Goal: Information Seeking & Learning: Learn about a topic

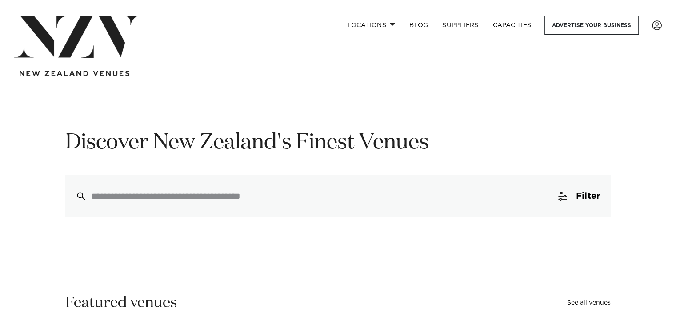
click at [83, 45] on img at bounding box center [77, 37] width 126 height 42
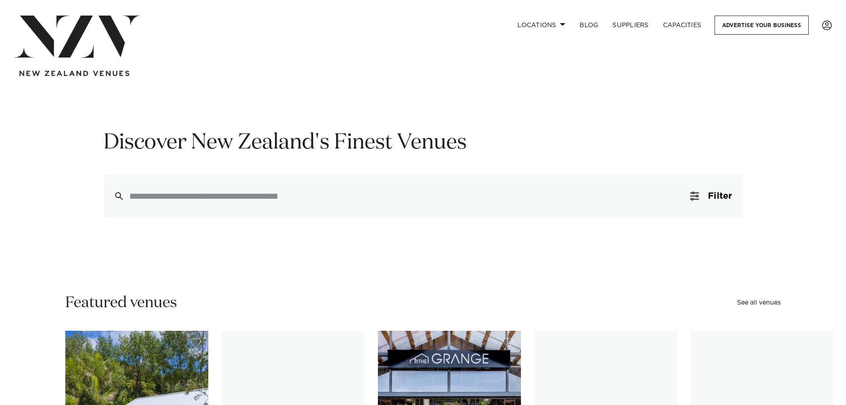
click at [44, 48] on img at bounding box center [77, 37] width 126 height 42
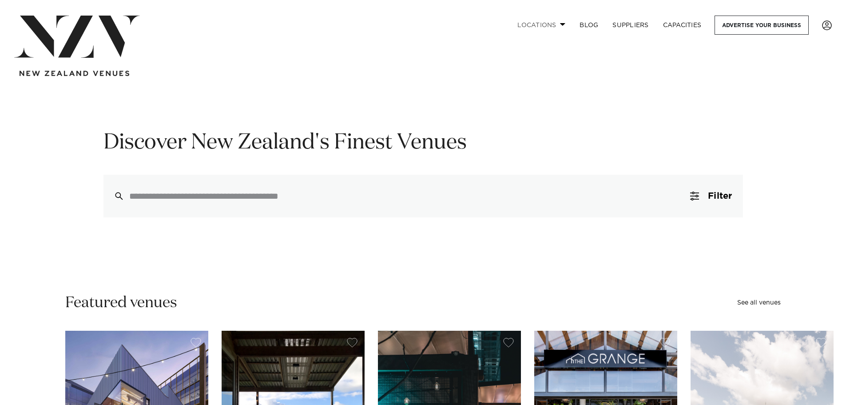
click at [561, 25] on span at bounding box center [563, 24] width 6 height 3
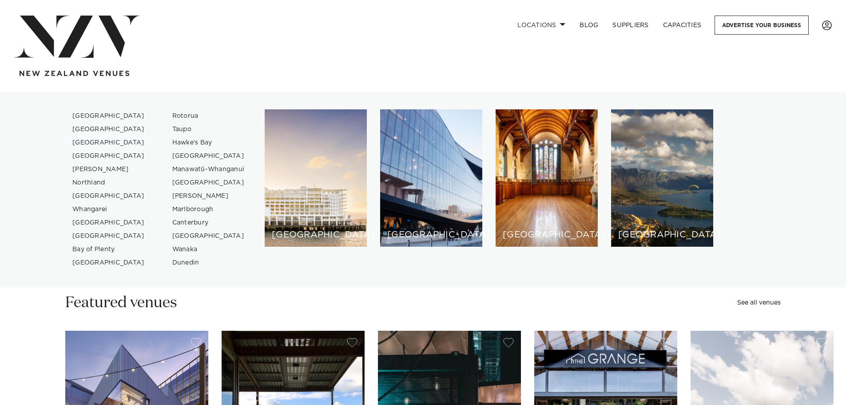
click at [100, 142] on link "[GEOGRAPHIC_DATA]" at bounding box center [108, 142] width 87 height 13
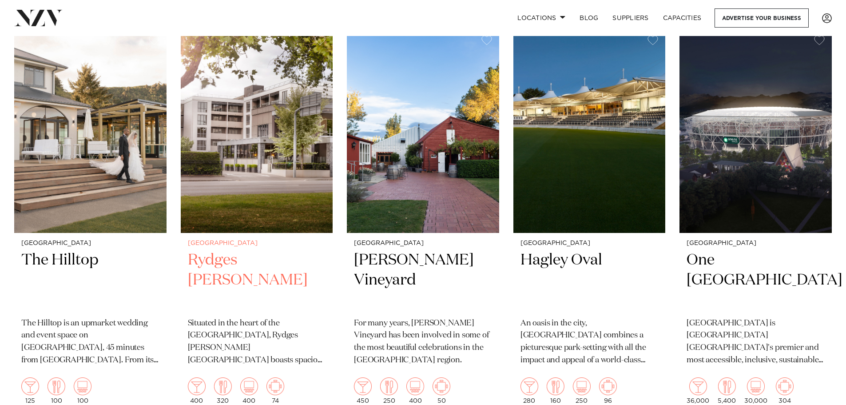
scroll to position [400, 0]
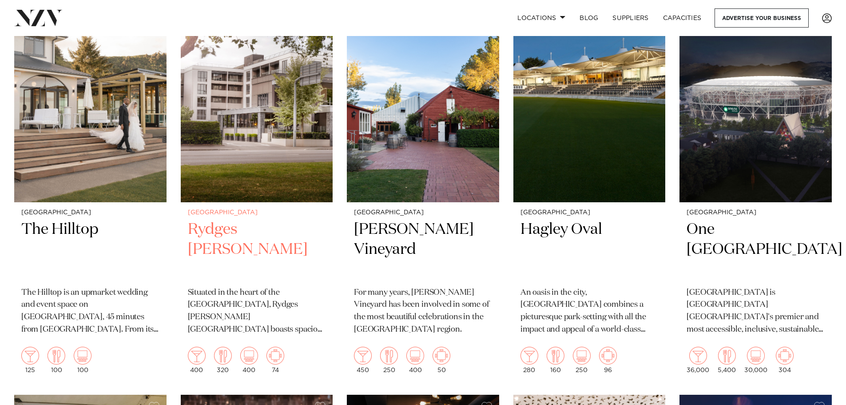
click at [297, 138] on img at bounding box center [257, 100] width 152 height 204
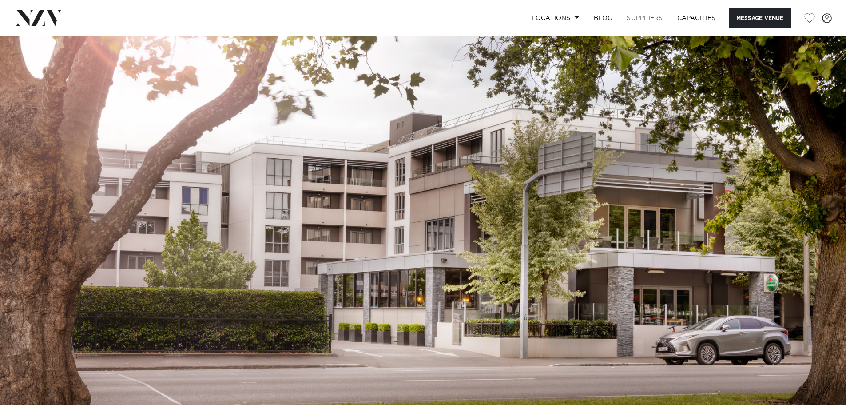
click at [636, 16] on link "SUPPLIERS" at bounding box center [645, 17] width 50 height 19
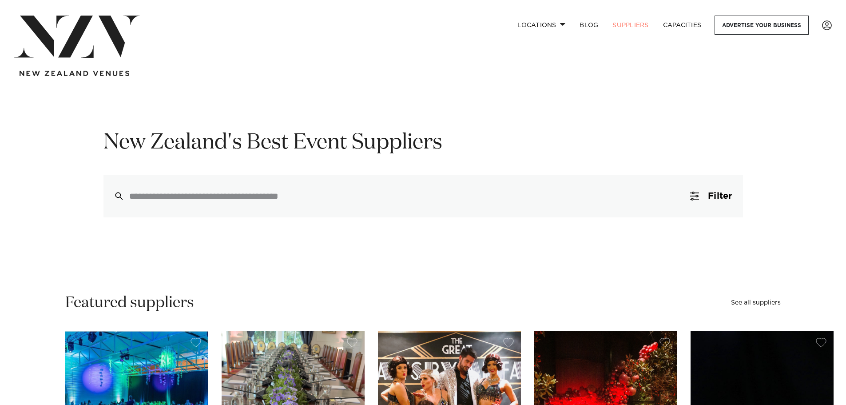
click at [98, 32] on img at bounding box center [77, 37] width 126 height 42
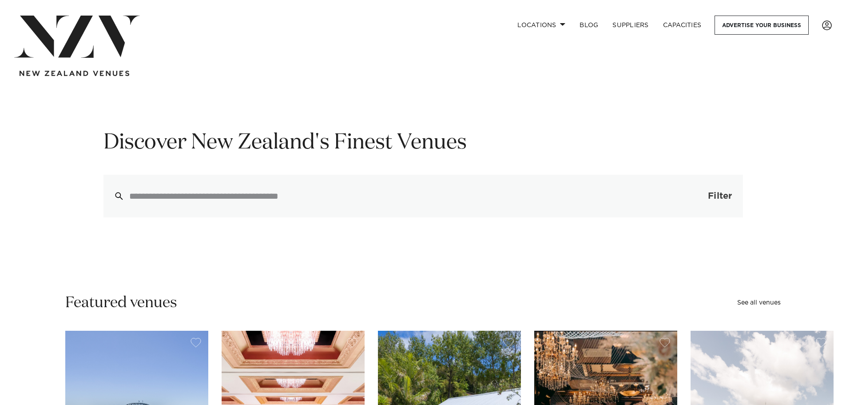
click at [712, 196] on span "Filter" at bounding box center [720, 195] width 24 height 9
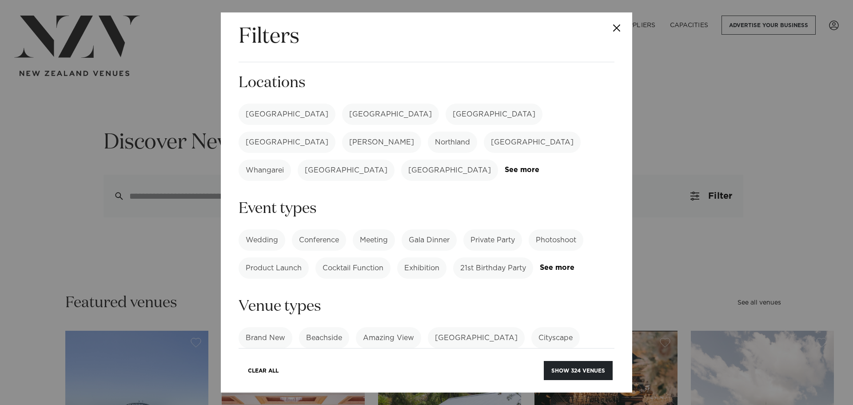
click at [612, 24] on button "Close" at bounding box center [616, 27] width 31 height 31
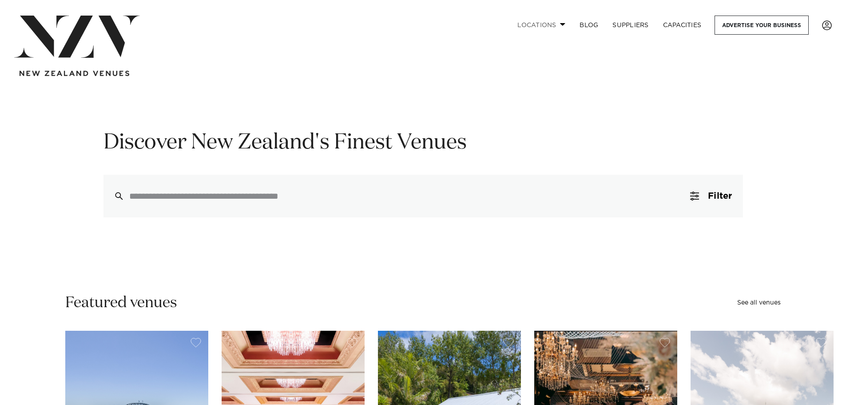
click at [564, 25] on span at bounding box center [563, 24] width 6 height 3
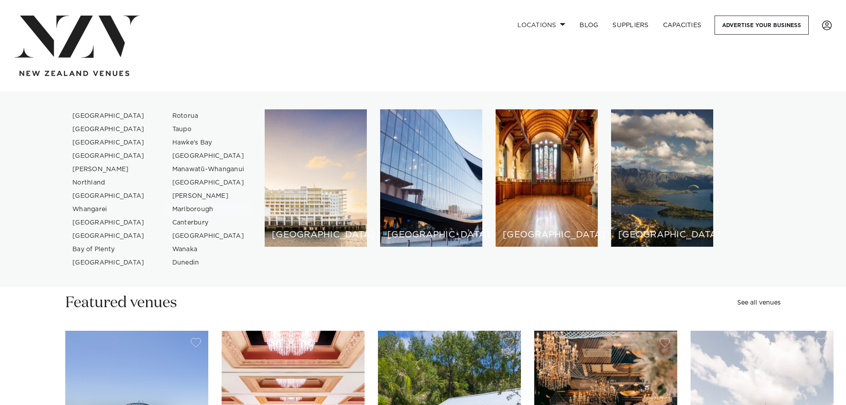
click at [192, 212] on link "Marlborough" at bounding box center [208, 209] width 87 height 13
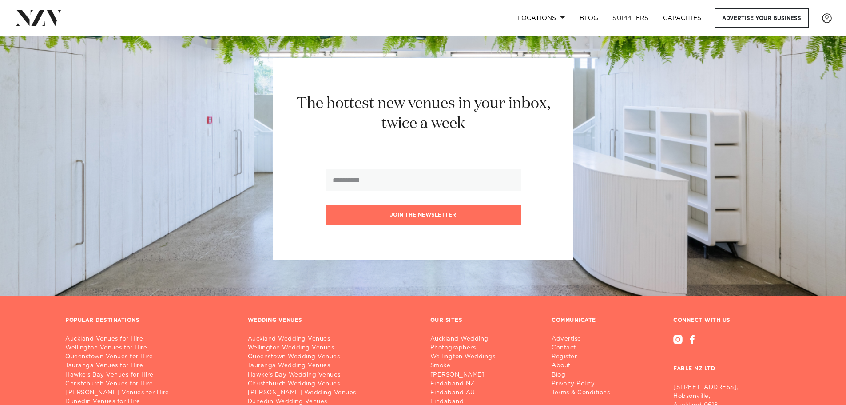
scroll to position [1288, 0]
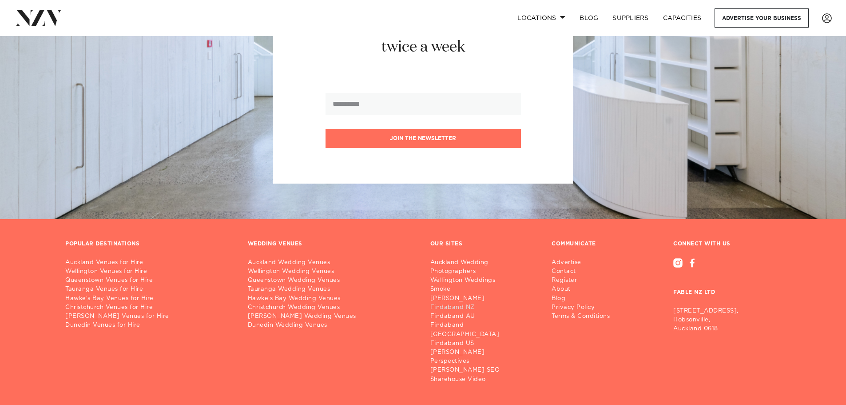
click at [449, 303] on link "Findaband NZ" at bounding box center [483, 307] width 107 height 9
click at [449, 366] on link "[PERSON_NAME] SEO" at bounding box center [483, 370] width 107 height 9
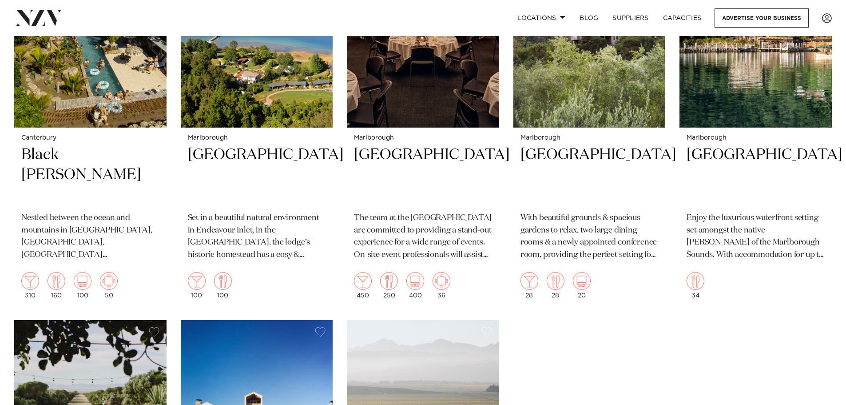
scroll to position [267, 0]
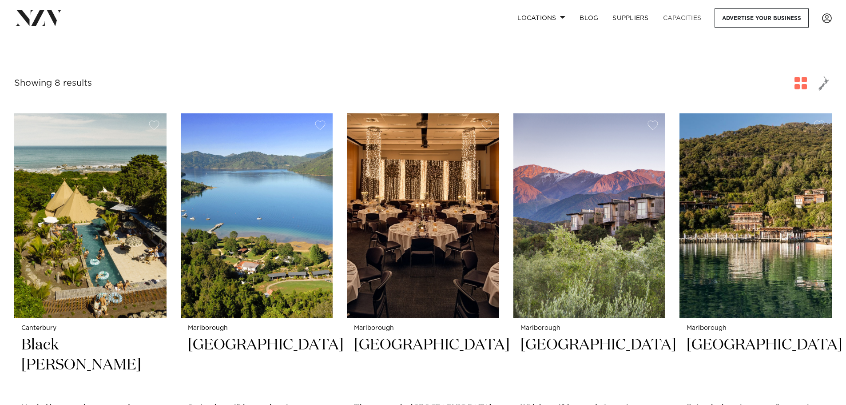
click at [680, 15] on link "Capacities" at bounding box center [682, 17] width 53 height 19
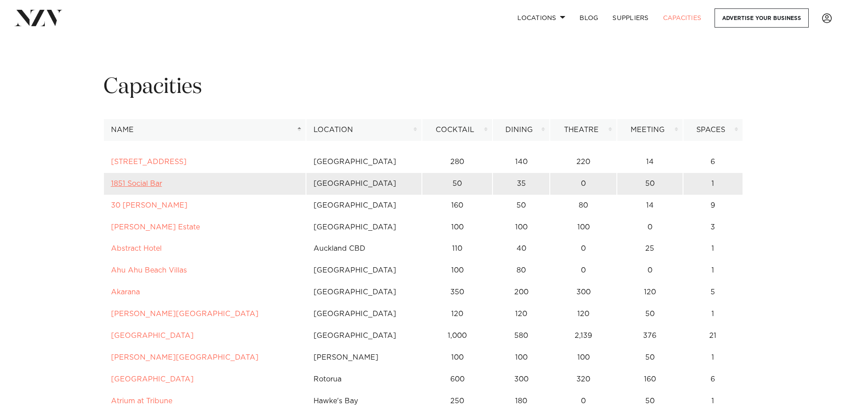
click at [138, 185] on link "1851 Social Bar" at bounding box center [136, 183] width 51 height 7
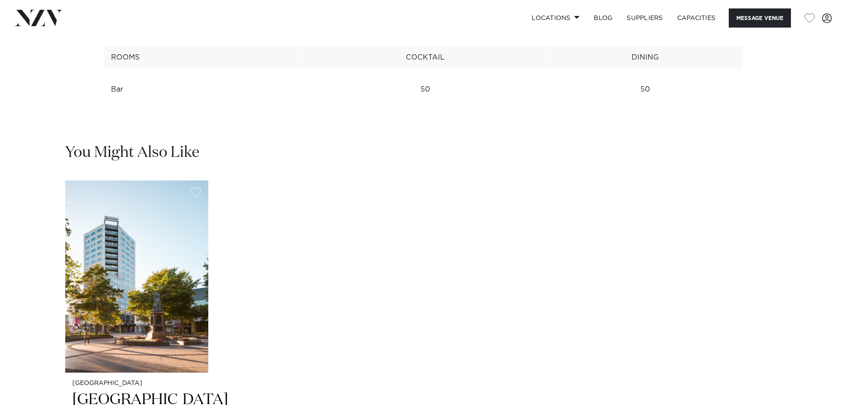
scroll to position [1288, 0]
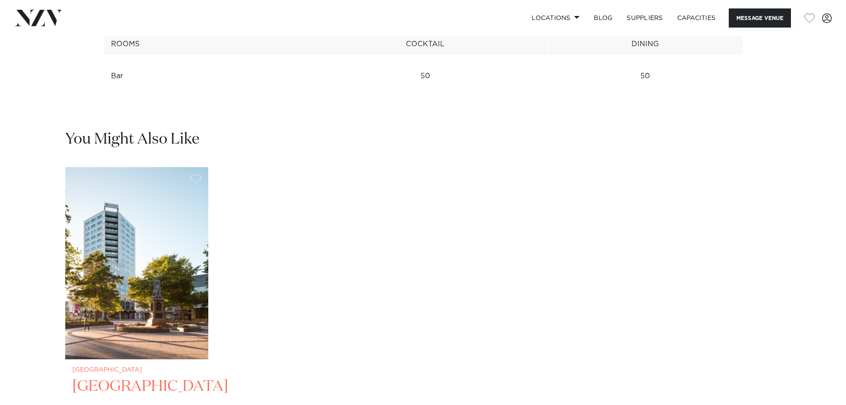
click at [119, 228] on img "1 / 1" at bounding box center [136, 263] width 143 height 192
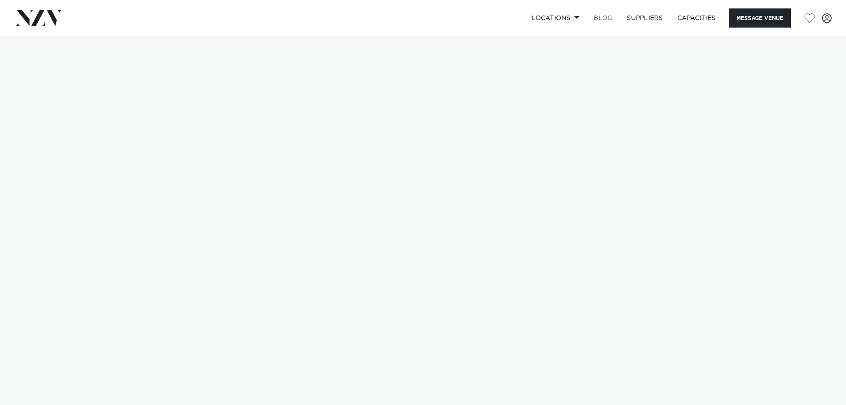
click at [602, 20] on link "BLOG" at bounding box center [603, 17] width 33 height 19
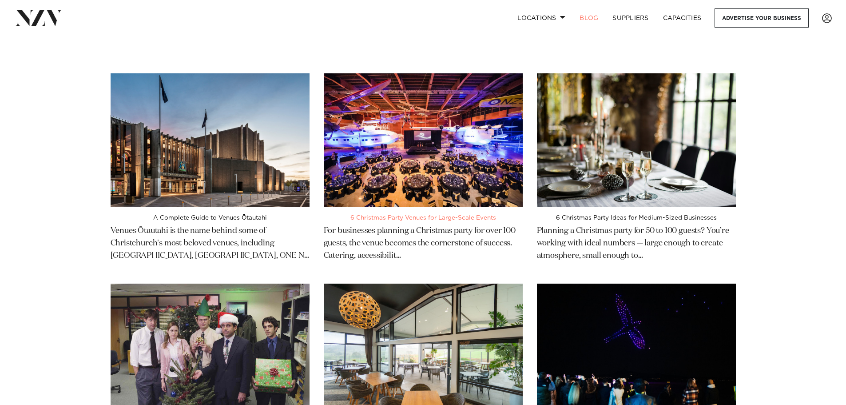
click at [378, 119] on img at bounding box center [423, 140] width 199 height 134
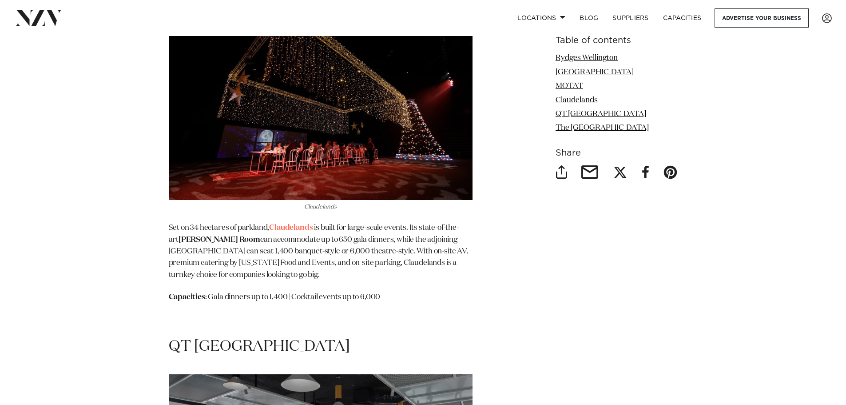
scroll to position [2354, 0]
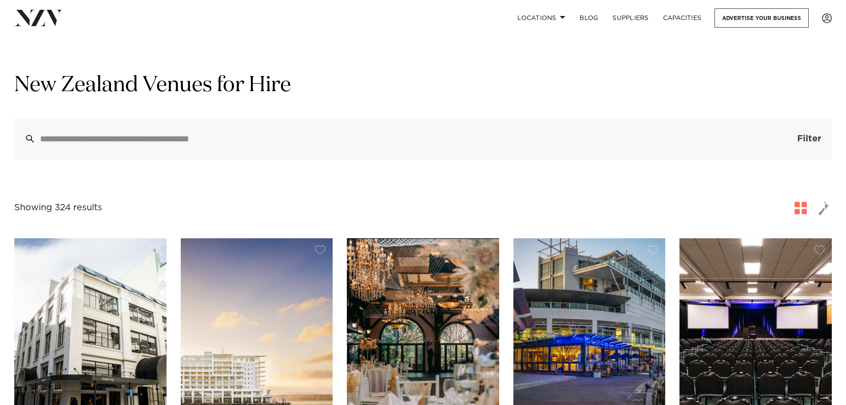
click at [809, 142] on span "Filter" at bounding box center [809, 138] width 24 height 9
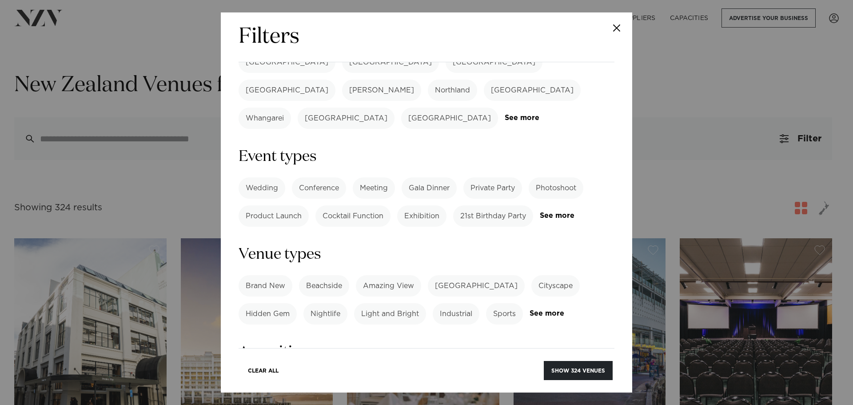
scroll to position [133, 0]
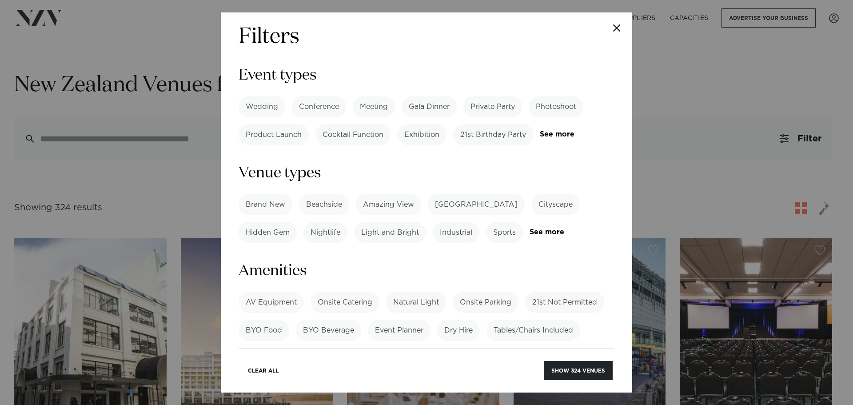
click at [325, 194] on label "Beachside" at bounding box center [324, 204] width 50 height 21
click at [567, 370] on button "Show 19 venues" at bounding box center [580, 370] width 65 height 19
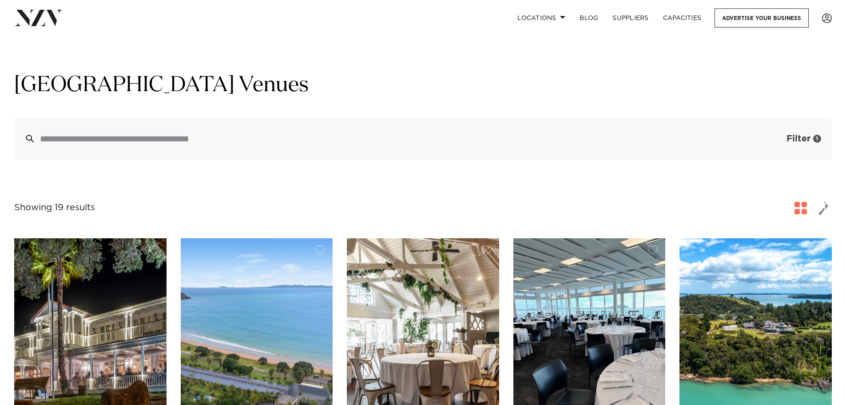
click at [806, 142] on span "Filter" at bounding box center [799, 138] width 24 height 9
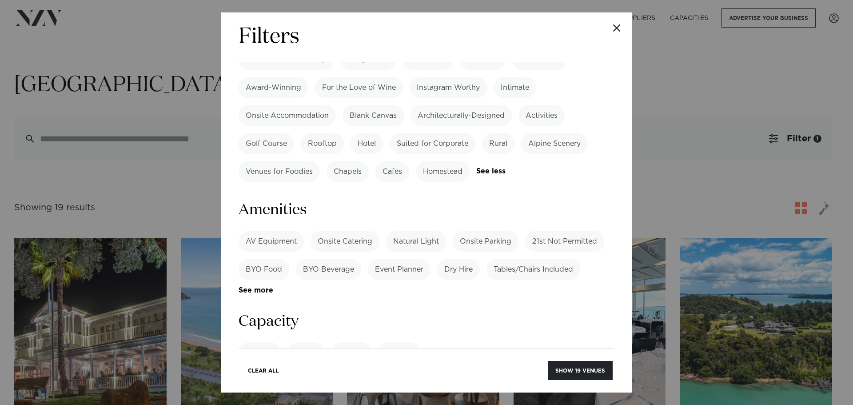
scroll to position [311, 0]
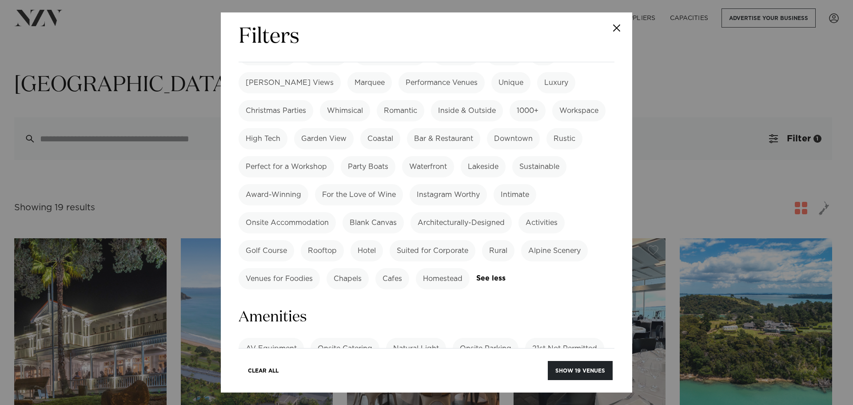
click at [395, 156] on label "Party Boats" at bounding box center [368, 166] width 55 height 21
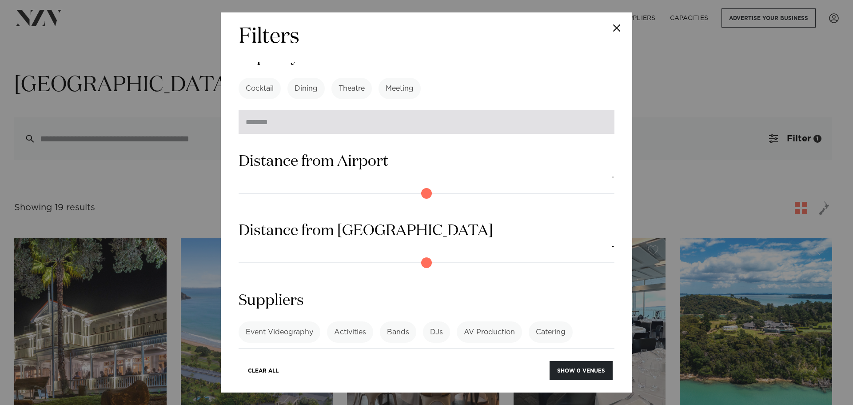
scroll to position [738, 0]
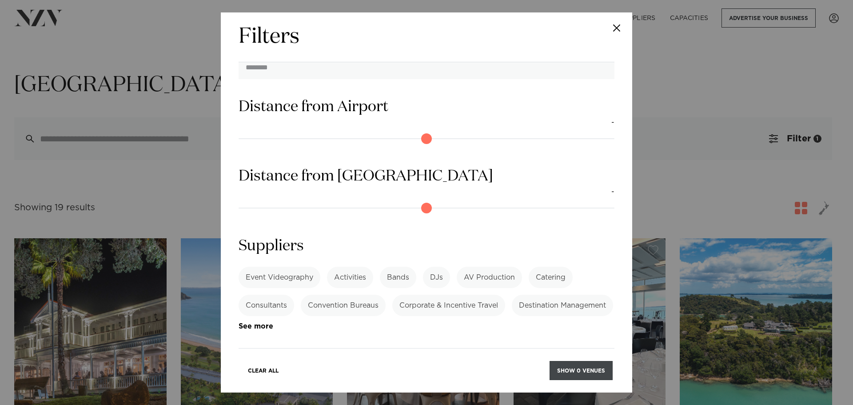
click at [572, 370] on button "Show 0 venues" at bounding box center [580, 370] width 63 height 19
